Goal: Information Seeking & Learning: Learn about a topic

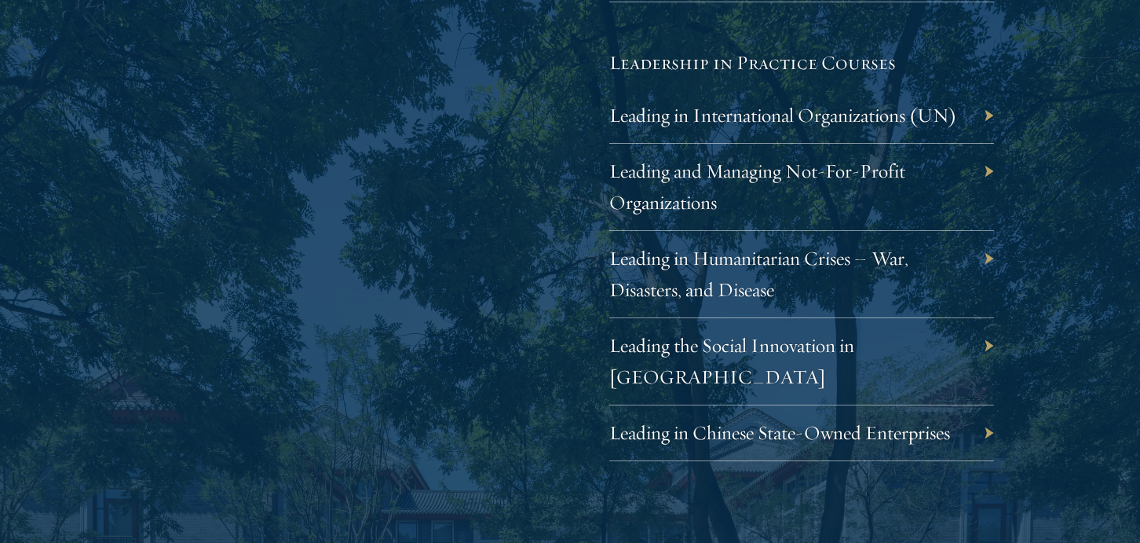
scroll to position [3252, 0]
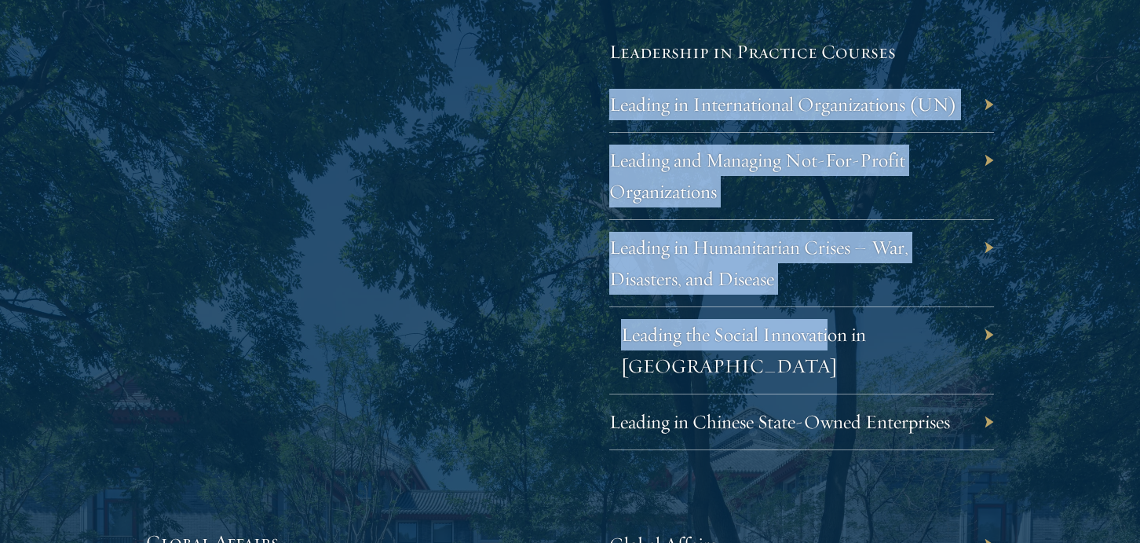
drag, startPoint x: 589, startPoint y: 346, endPoint x: 841, endPoint y: 338, distance: 252.2
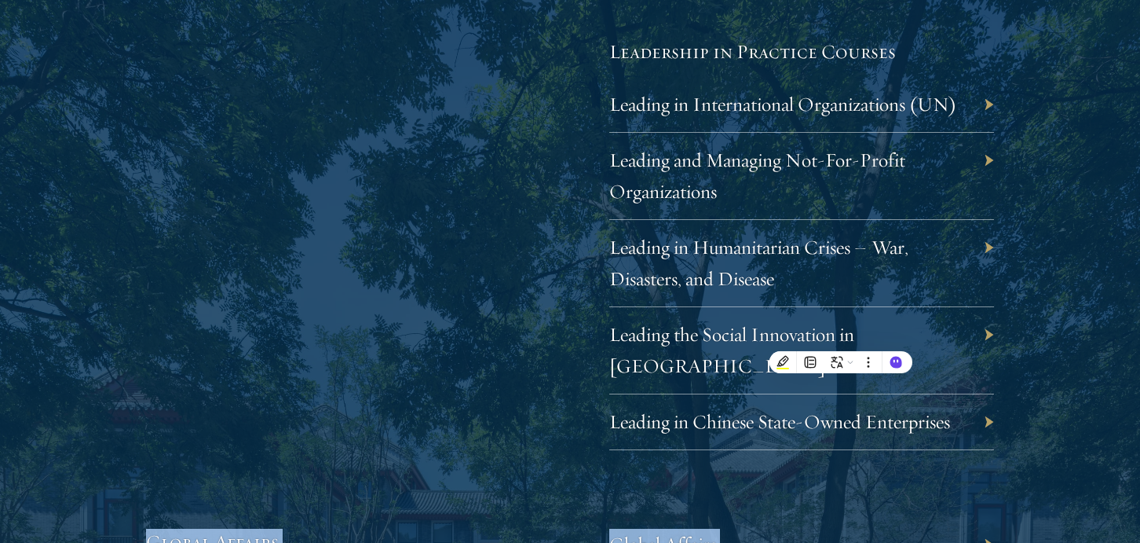
click at [1062, 298] on section "Academic Curriculum The Schwarzman Scholars curriculum is designed to build stu…" at bounding box center [570, 405] width 1140 height 4671
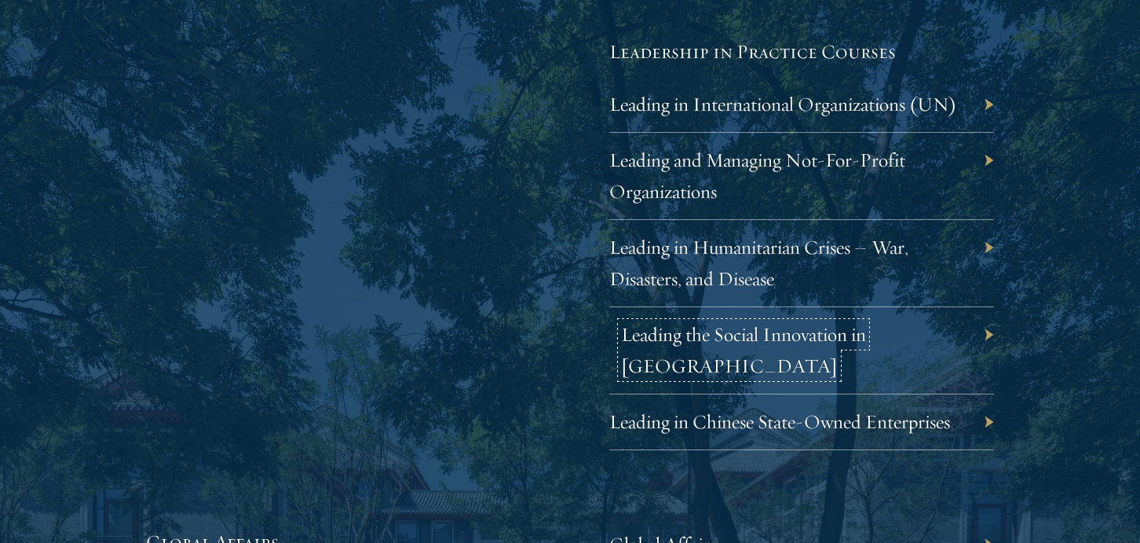
click at [652, 334] on link "Leading the Social Innovation in China" at bounding box center [743, 350] width 245 height 56
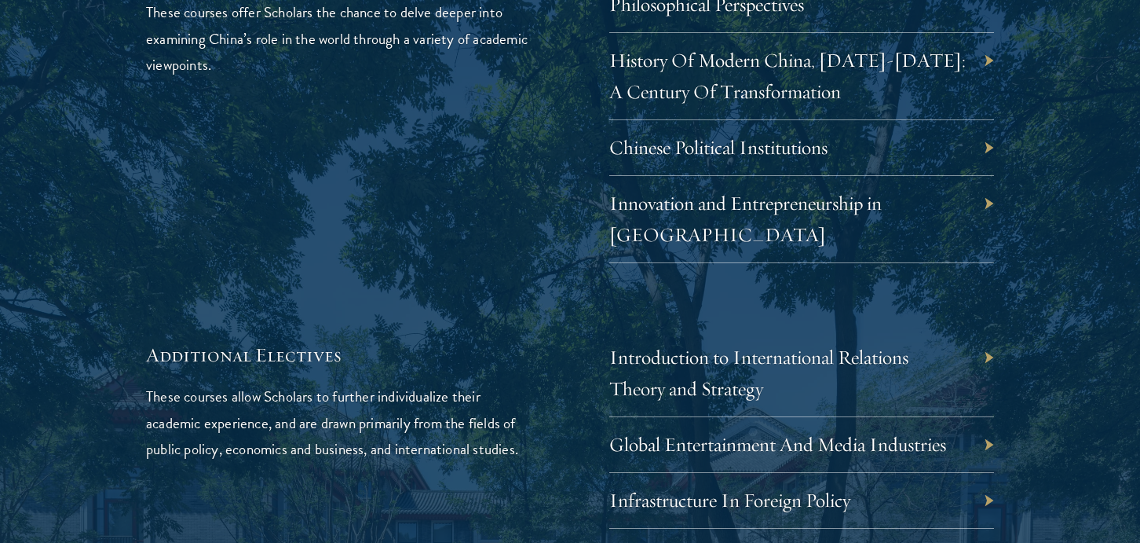
scroll to position [4775, 0]
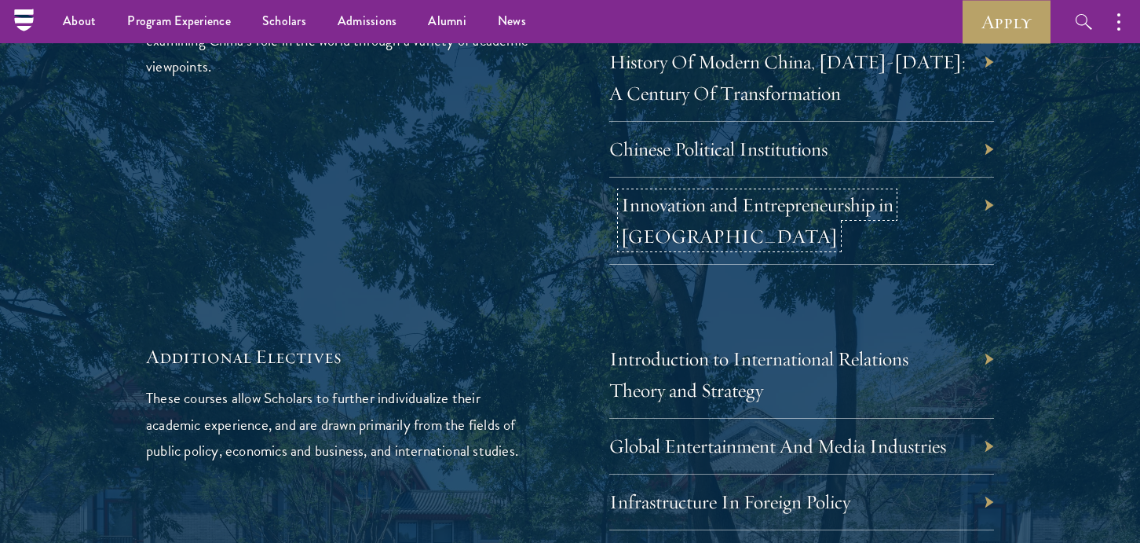
click at [707, 192] on link "Innovation and Entrepreneurship in China" at bounding box center [757, 220] width 272 height 56
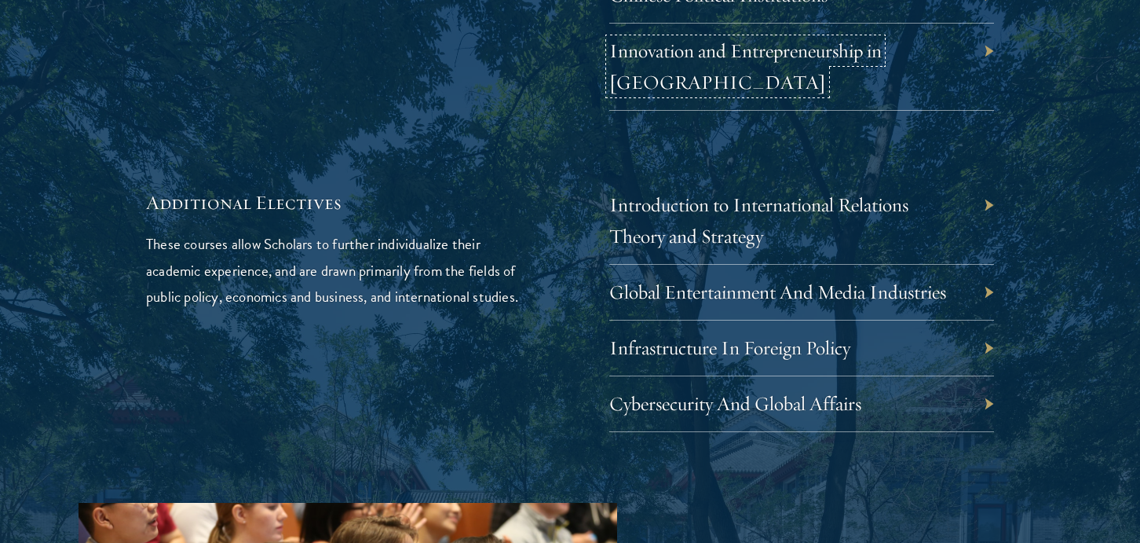
scroll to position [4930, 0]
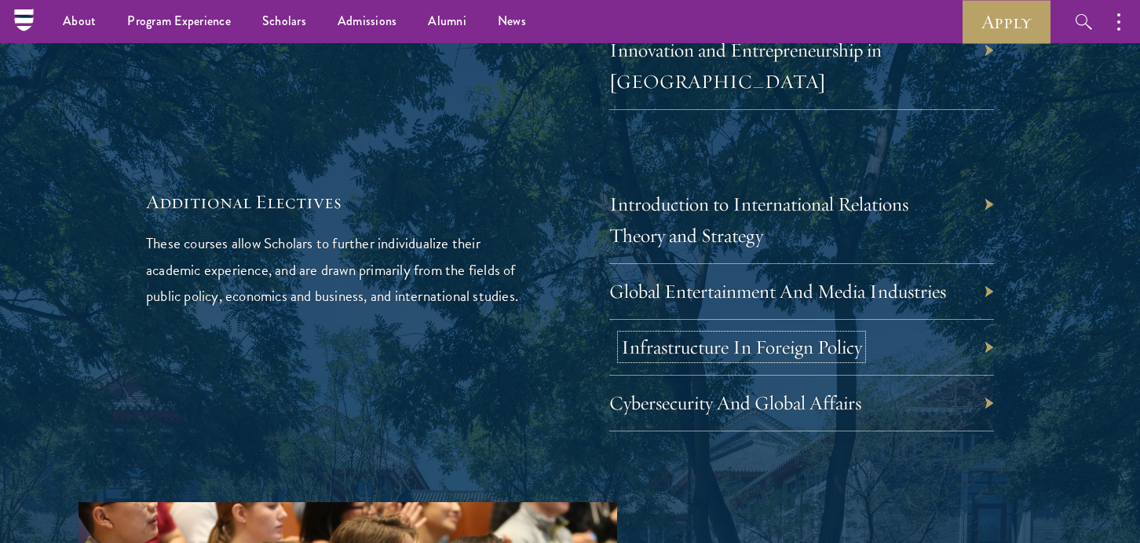
click at [657, 335] on link "Infrastructure In Foreign Policy" at bounding box center [741, 347] width 241 height 24
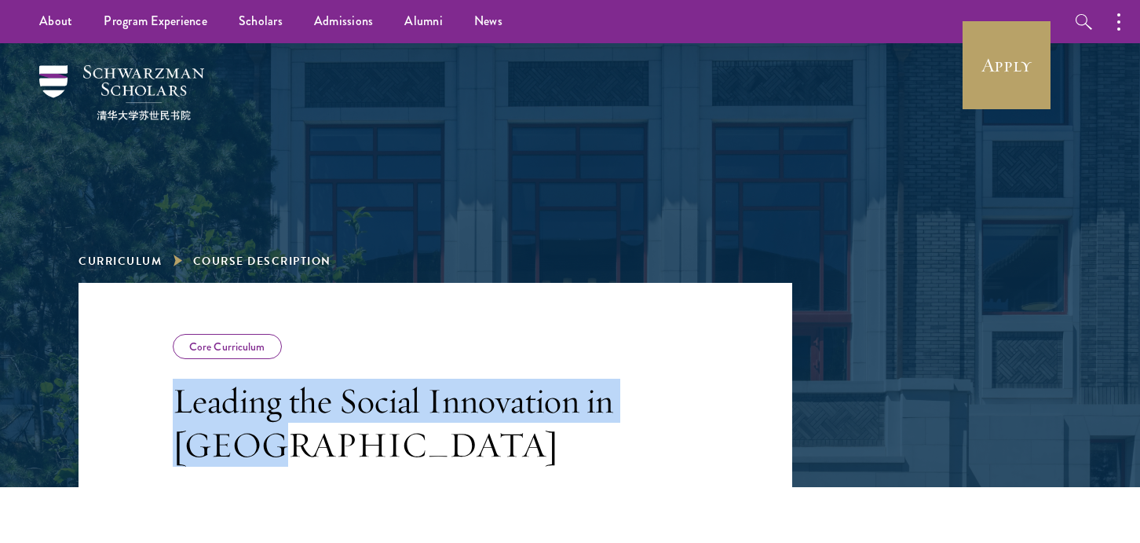
drag, startPoint x: 294, startPoint y: 440, endPoint x: 144, endPoint y: 398, distance: 155.6
click at [144, 398] on header "Core Curriculum Leading the Social Innovation in China" at bounding box center [436, 385] width 714 height 204
copy h3 "Leading the Social Innovation in China"
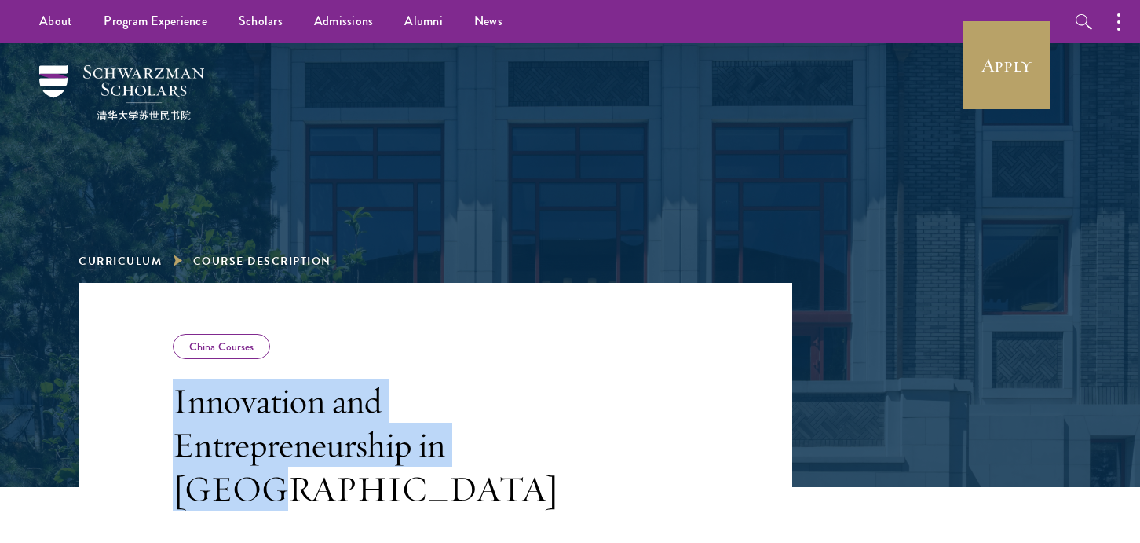
drag, startPoint x: 556, startPoint y: 437, endPoint x: 160, endPoint y: 401, distance: 397.4
click at [160, 401] on header "China Courses Innovation and Entrepreneurship in [GEOGRAPHIC_DATA]" at bounding box center [436, 397] width 714 height 228
copy h3 "Innovation and Entrepreneurship in [GEOGRAPHIC_DATA]"
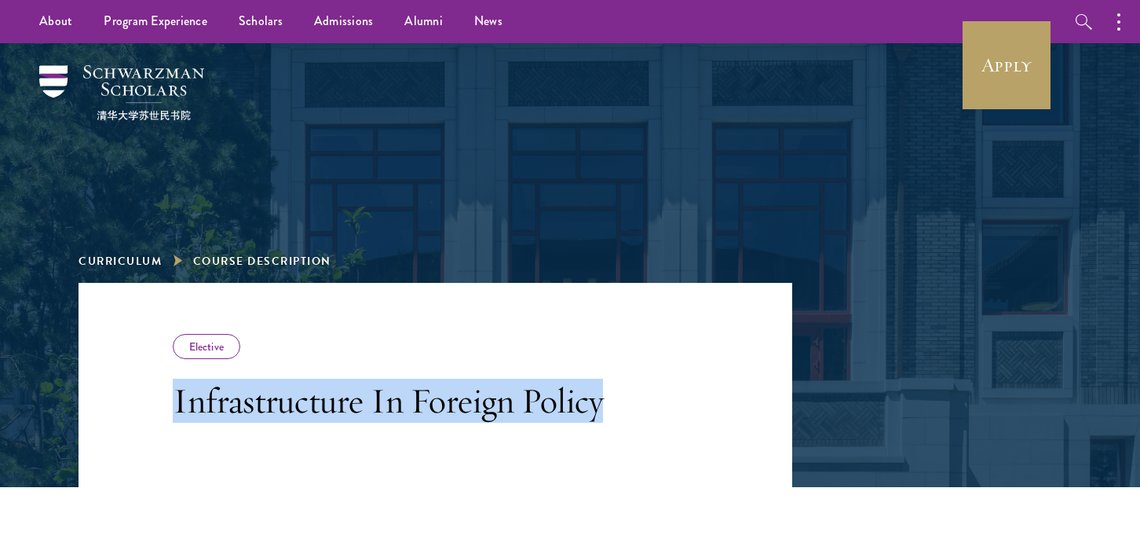
drag, startPoint x: 303, startPoint y: 443, endPoint x: 156, endPoint y: 404, distance: 152.0
click at [156, 404] on header "Elective Infrastructure In Foreign Policy" at bounding box center [436, 385] width 714 height 204
copy h3 "Infrastructure In Foreign Policy"
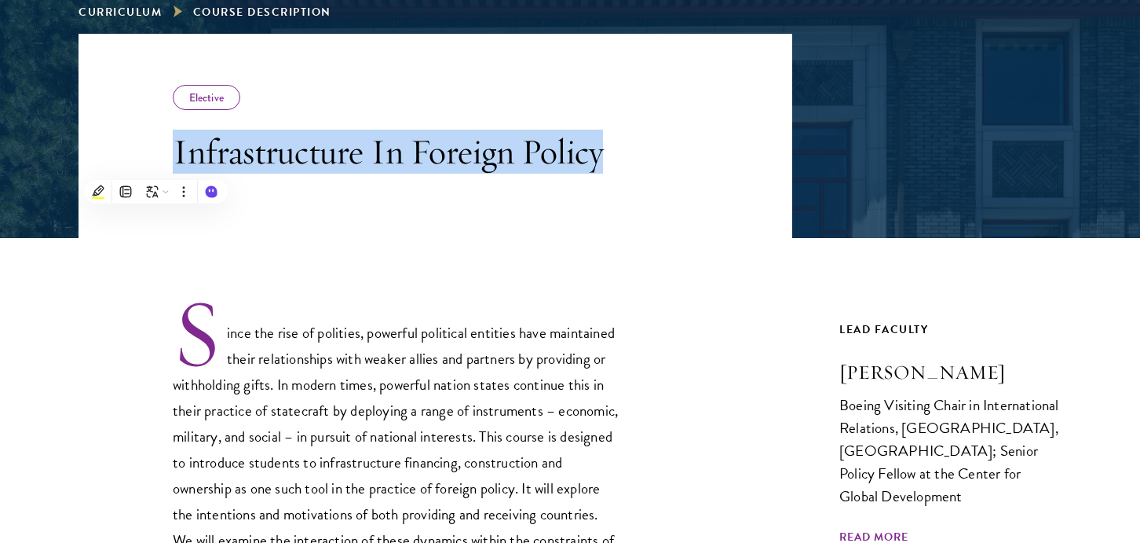
scroll to position [261, 0]
